Goal: Information Seeking & Learning: Find specific fact

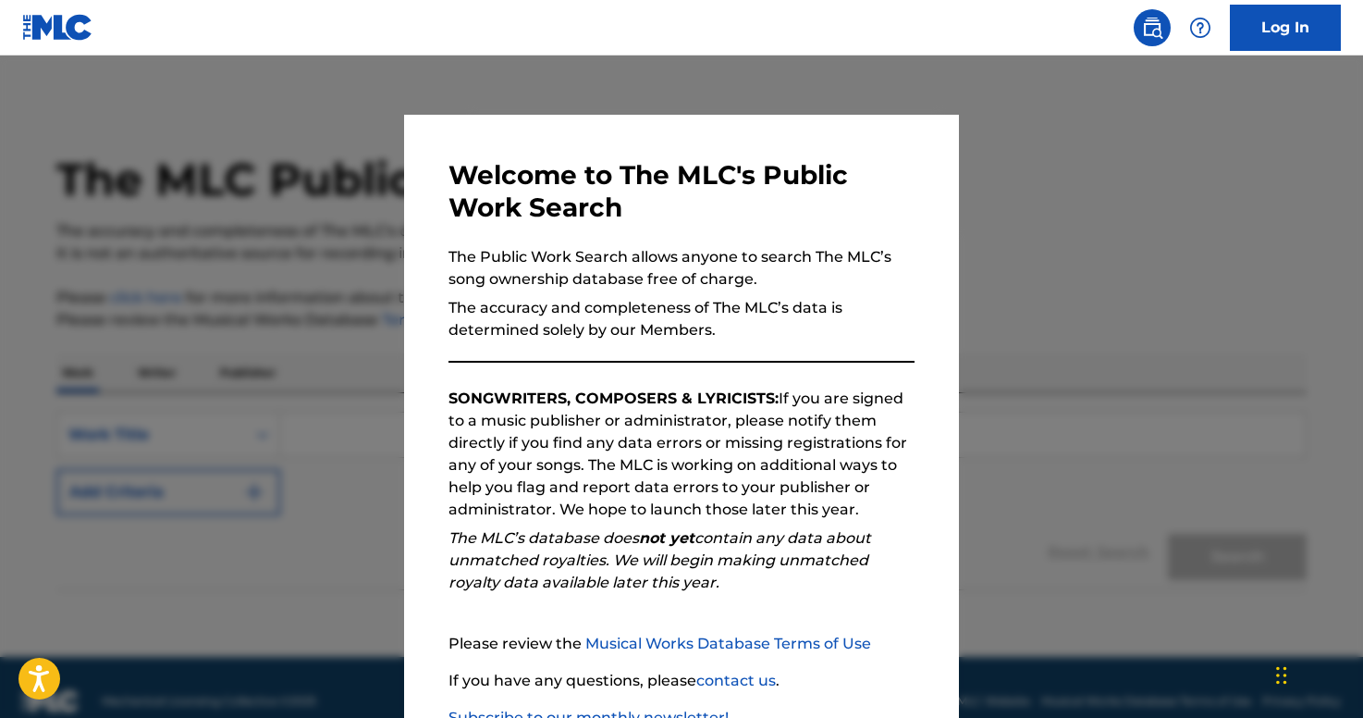
scroll to position [129, 0]
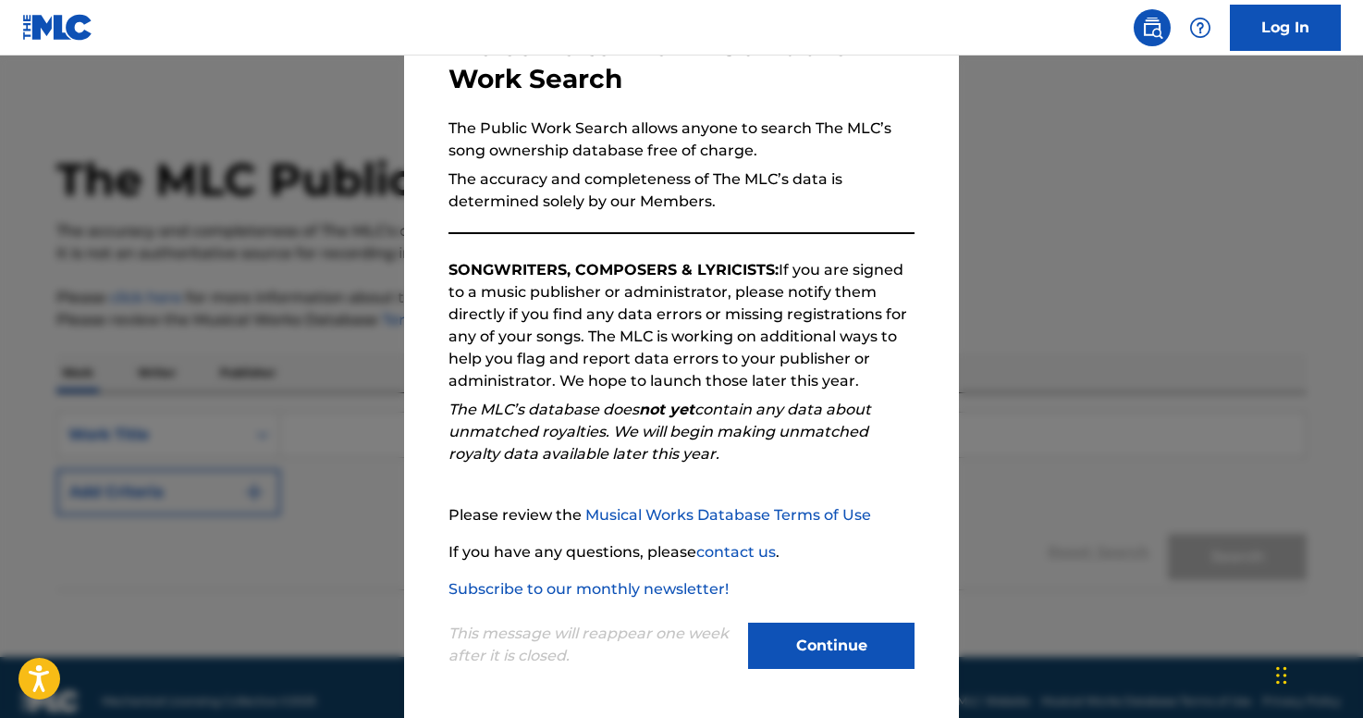
click at [845, 644] on button "Continue" at bounding box center [831, 645] width 166 height 46
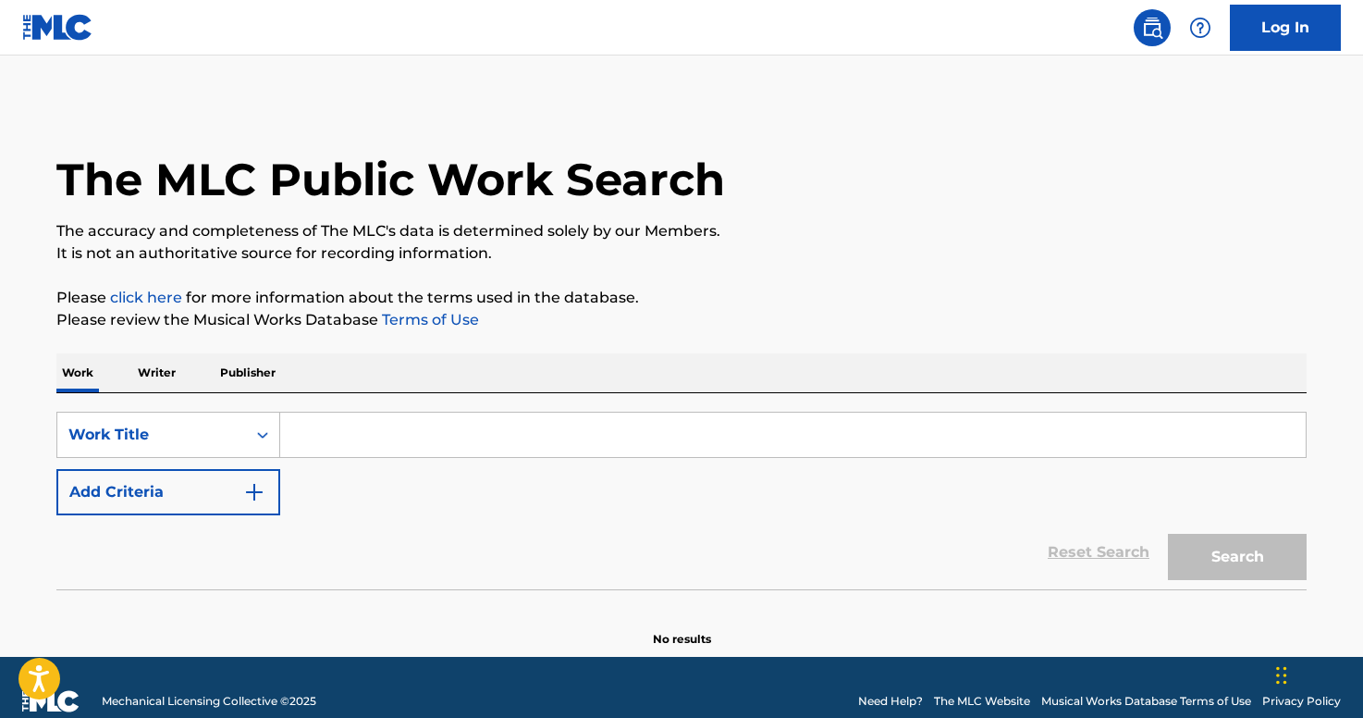
click at [519, 452] on input "Search Form" at bounding box center [792, 434] width 1025 height 44
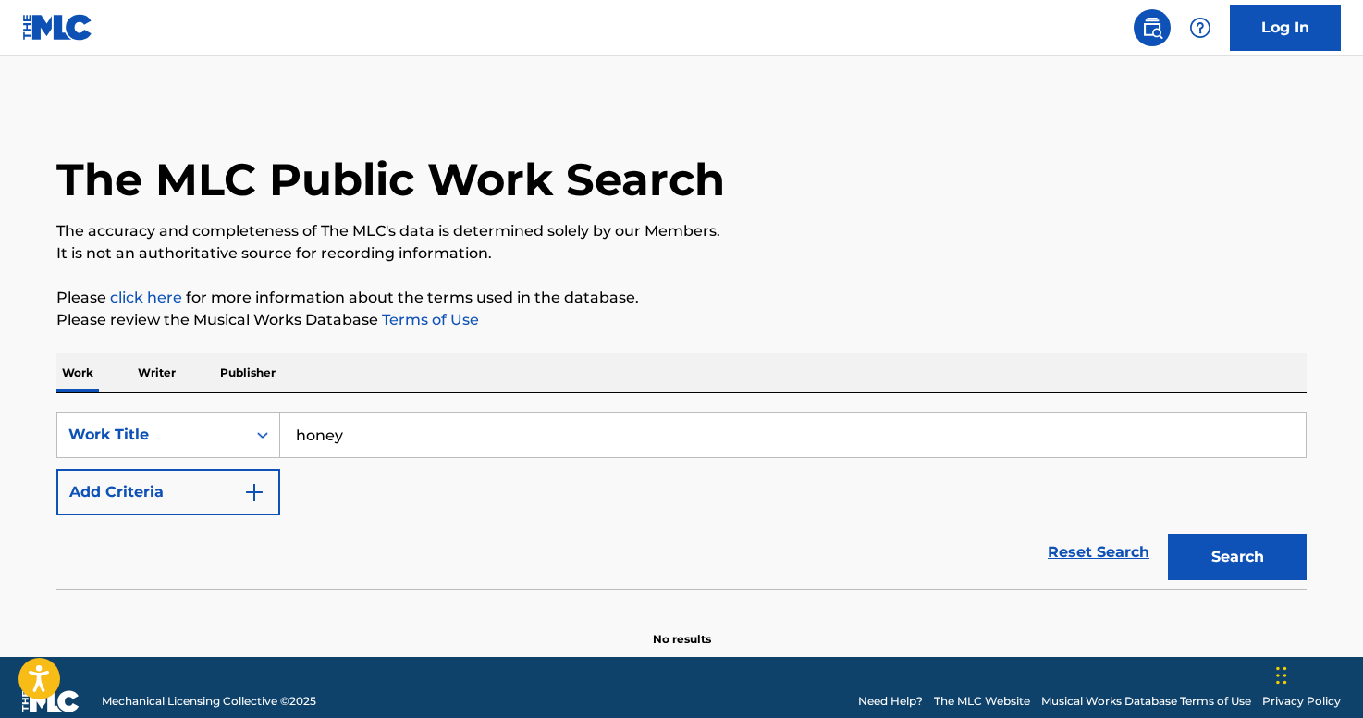
type input "honey"
click at [259, 483] on img "Search Form" at bounding box center [254, 492] width 22 height 22
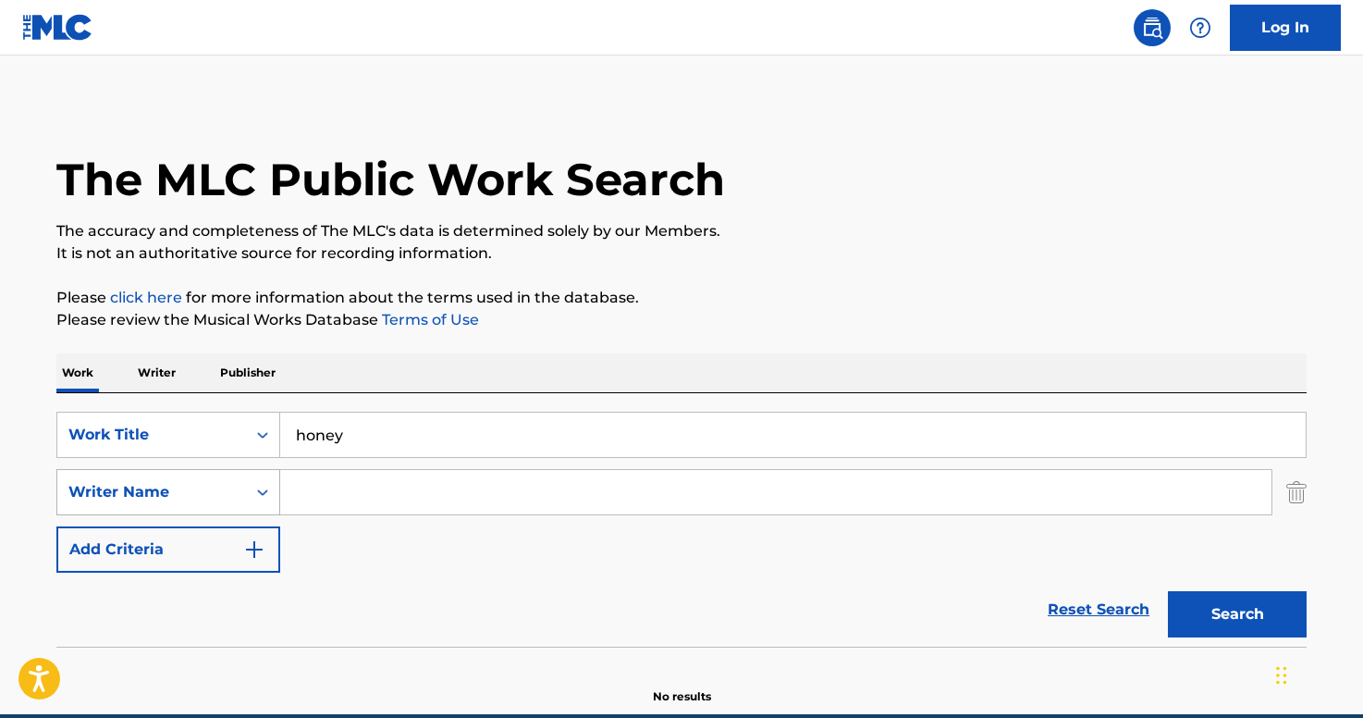
click at [216, 495] on div "Writer Name" at bounding box center [168, 492] width 224 height 46
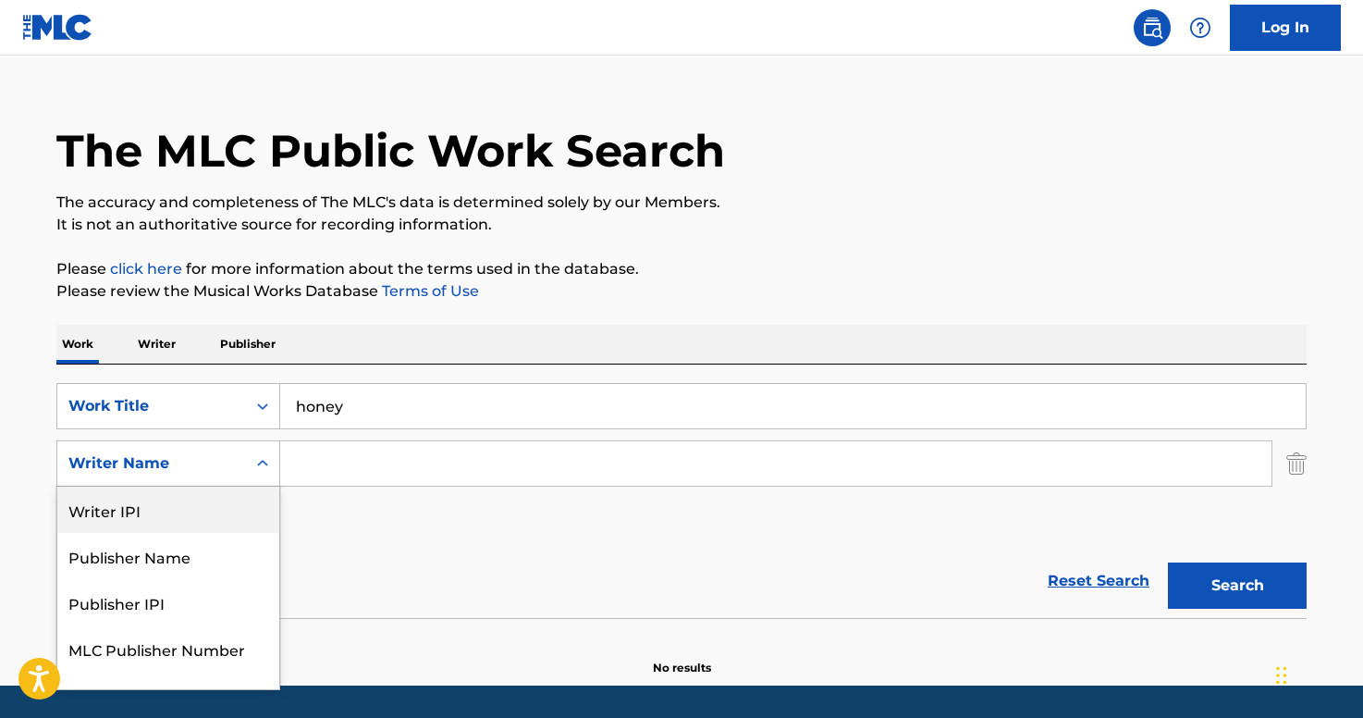
scroll to position [30, 0]
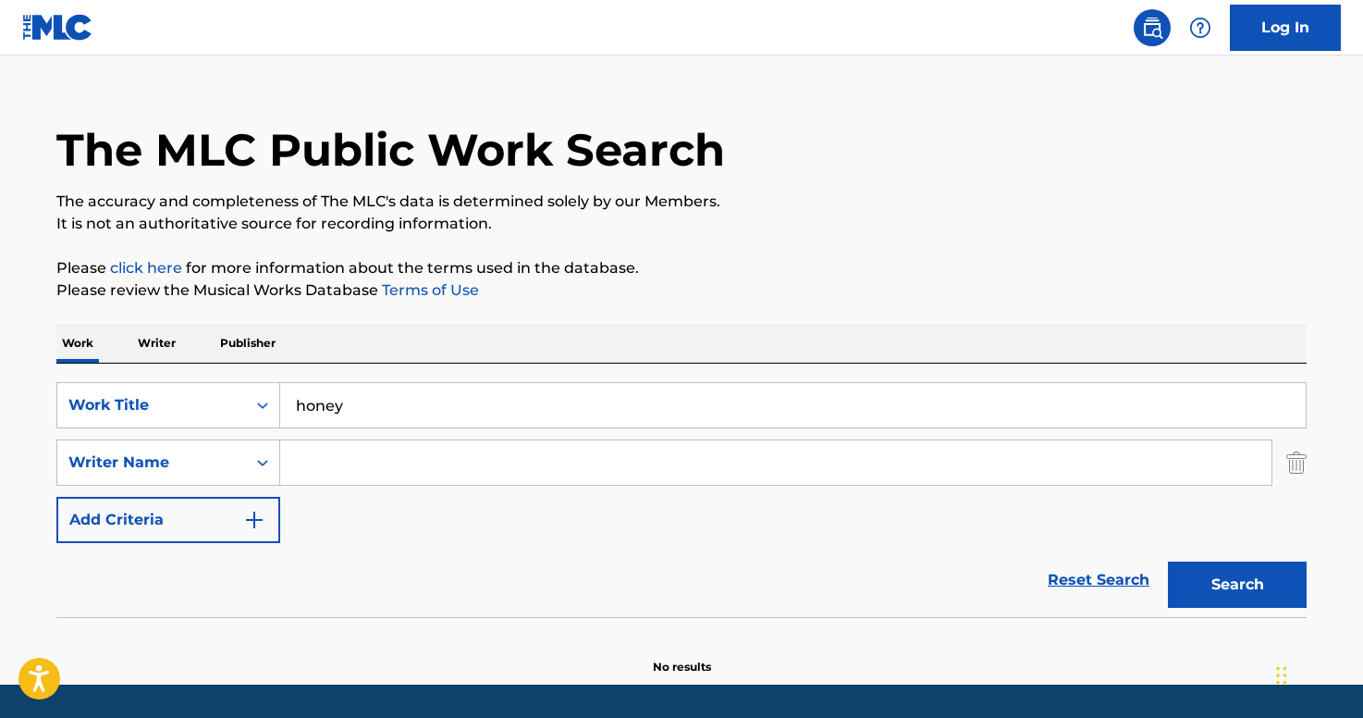
click at [380, 459] on input "Search Form" at bounding box center [775, 462] width 991 height 44
type input "[PERSON_NAME]"
click at [1168, 561] on button "Search" at bounding box center [1237, 584] width 139 height 46
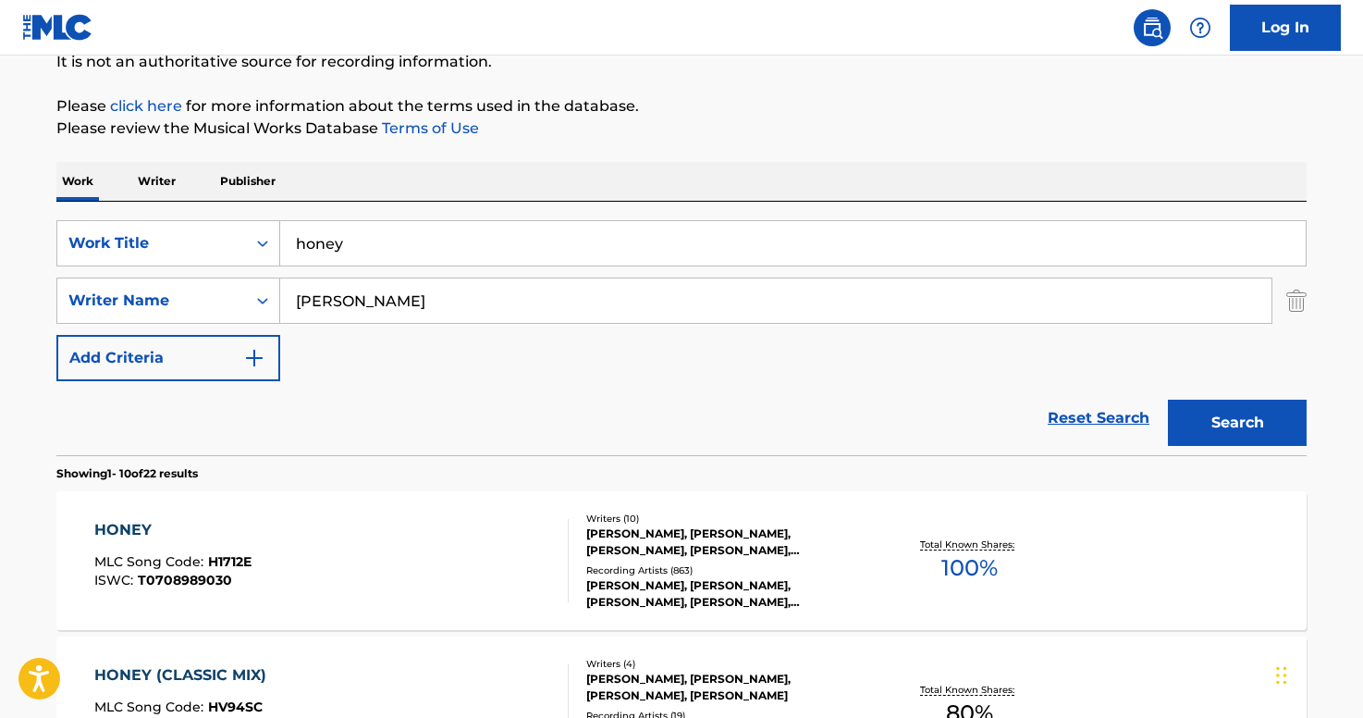
scroll to position [212, 0]
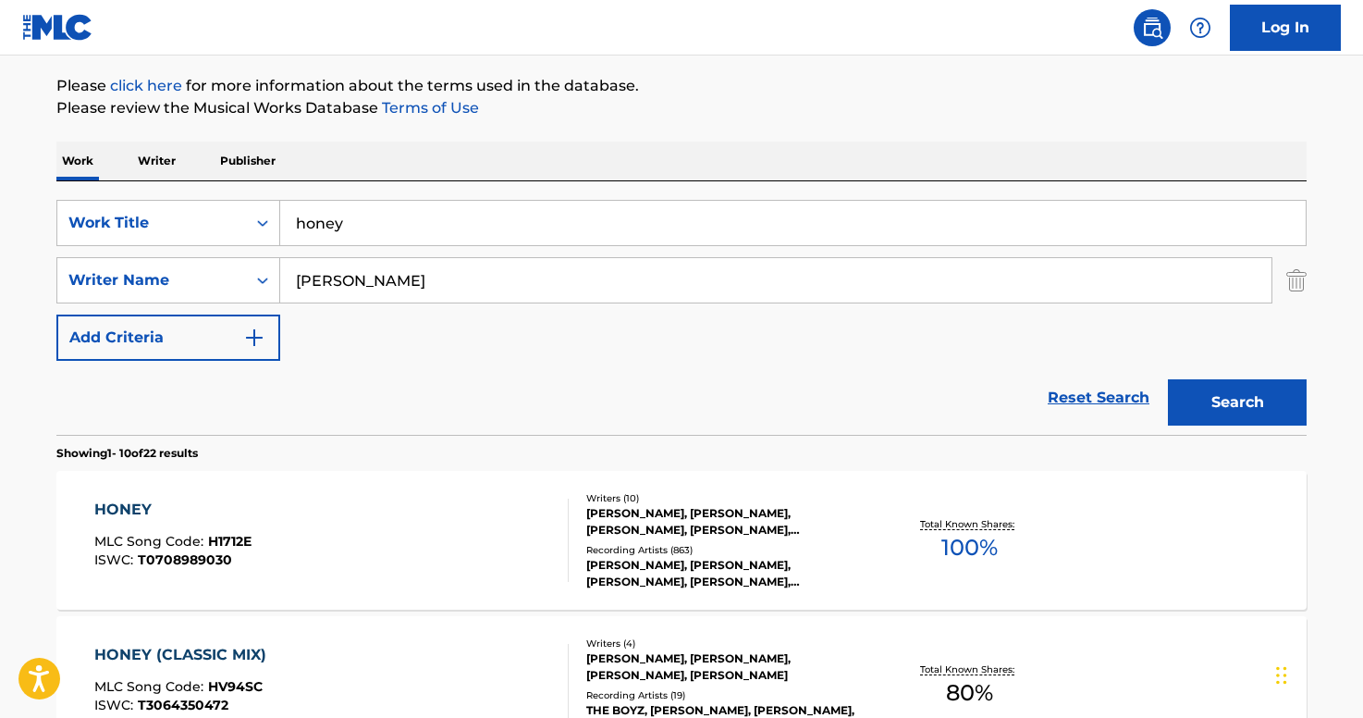
click at [460, 527] on div "HONEY MLC Song Code : H1712E ISWC : T0708989030" at bounding box center [331, 539] width 475 height 83
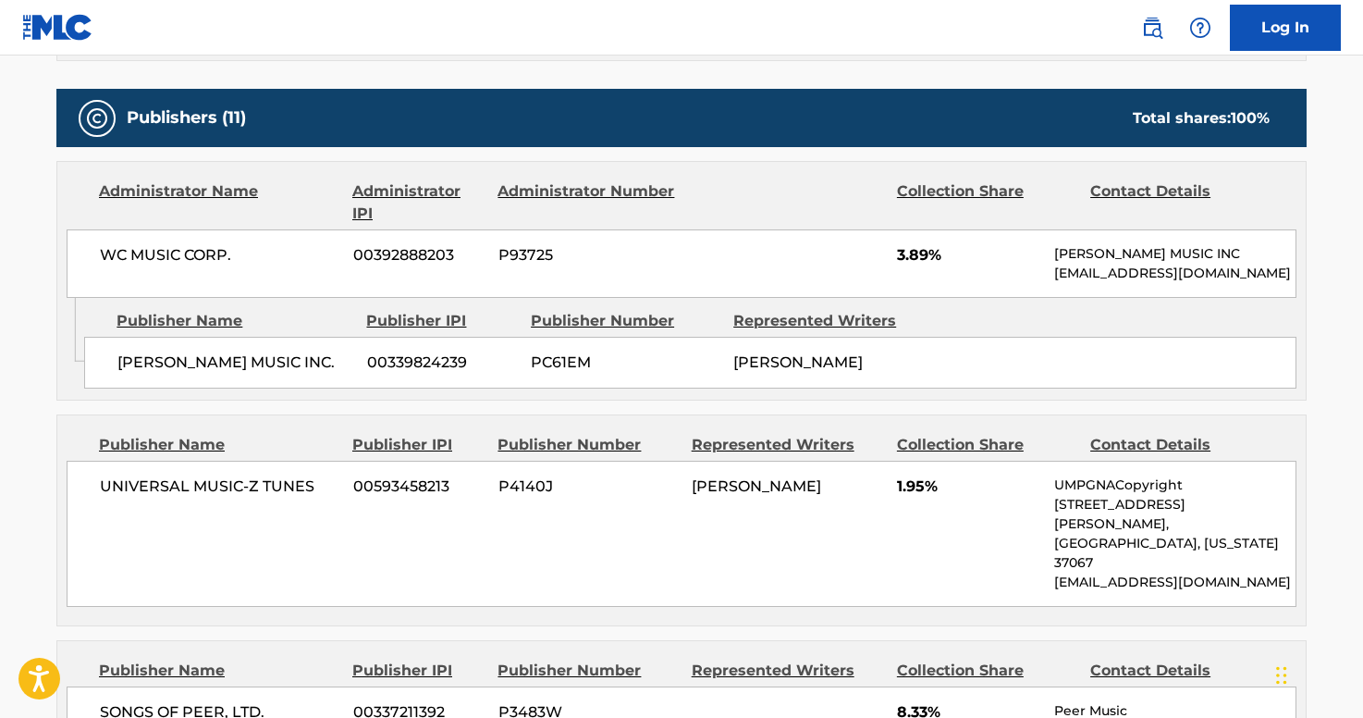
scroll to position [2627, 0]
